Goal: Information Seeking & Learning: Learn about a topic

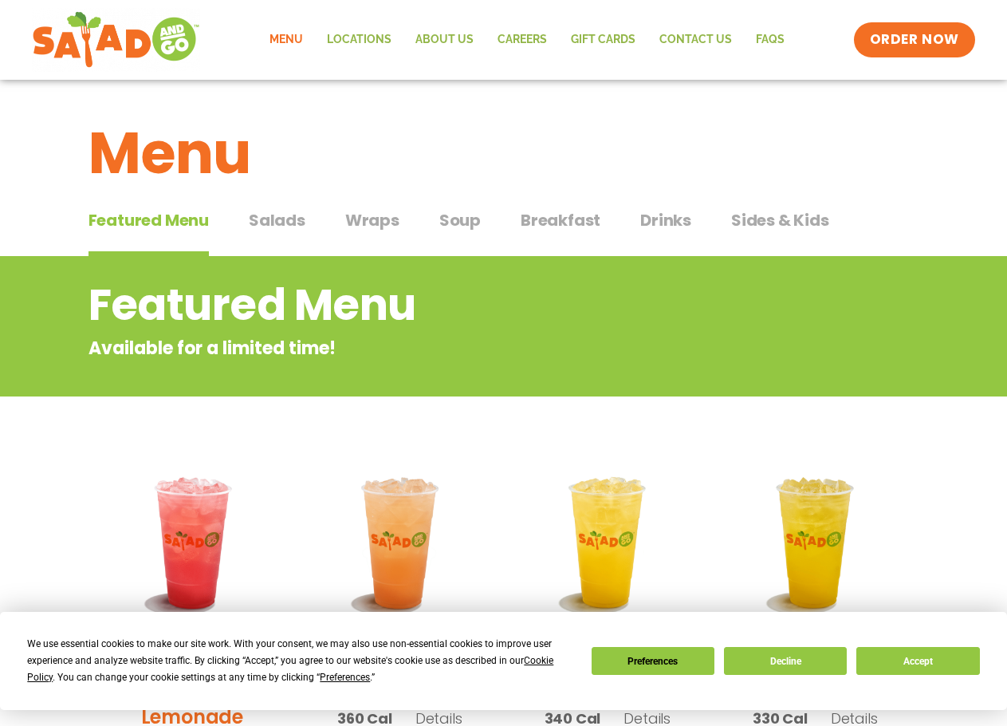
click at [292, 37] on link "Menu" at bounding box center [286, 40] width 57 height 37
click at [358, 219] on span "Wraps" at bounding box center [372, 220] width 54 height 24
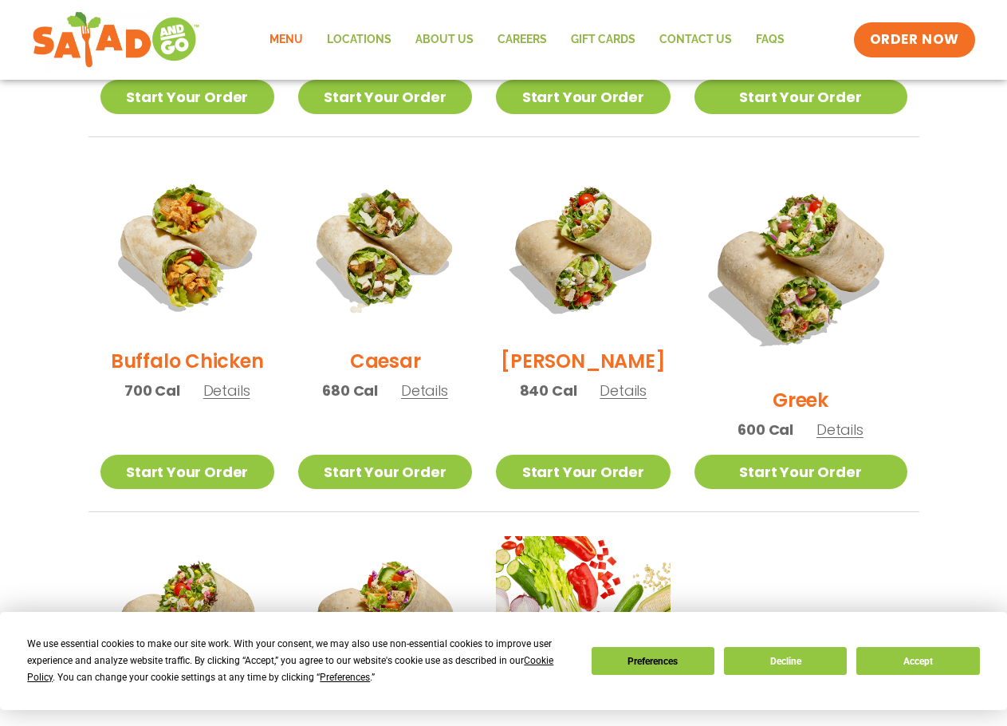
scroll to position [718, 0]
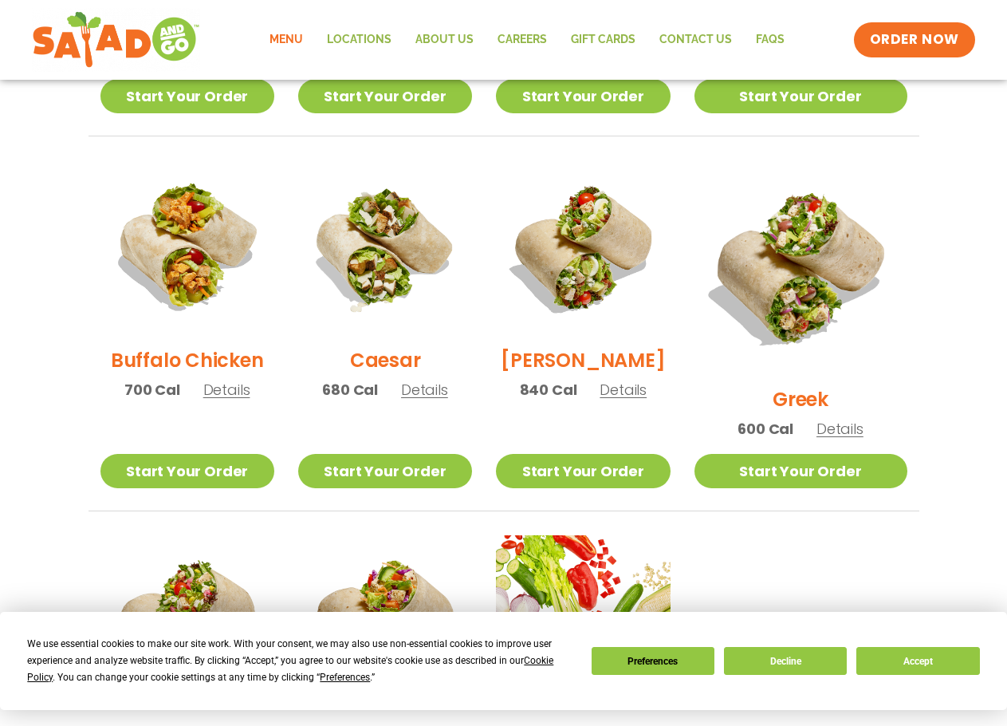
click at [643, 395] on span "Details" at bounding box center [623, 390] width 47 height 20
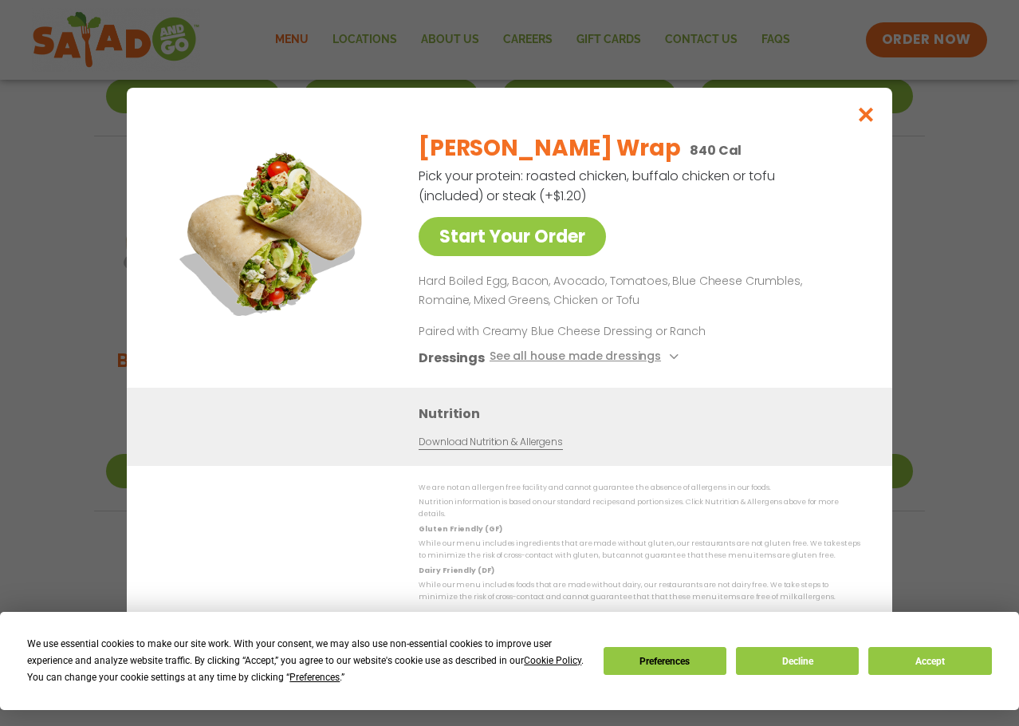
click at [959, 294] on div "Start Your Order Cobb Wrap 840 Cal Pick your protein: roasted chicken, buffalo …" at bounding box center [509, 363] width 1019 height 726
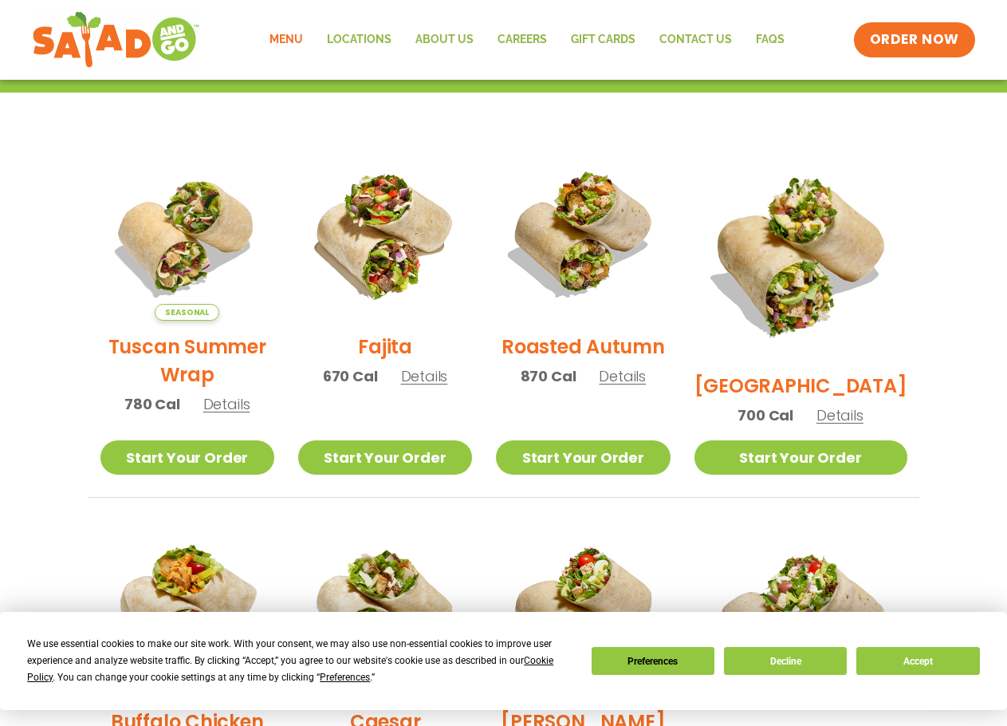
scroll to position [80, 0]
